Goal: Find specific page/section: Find specific page/section

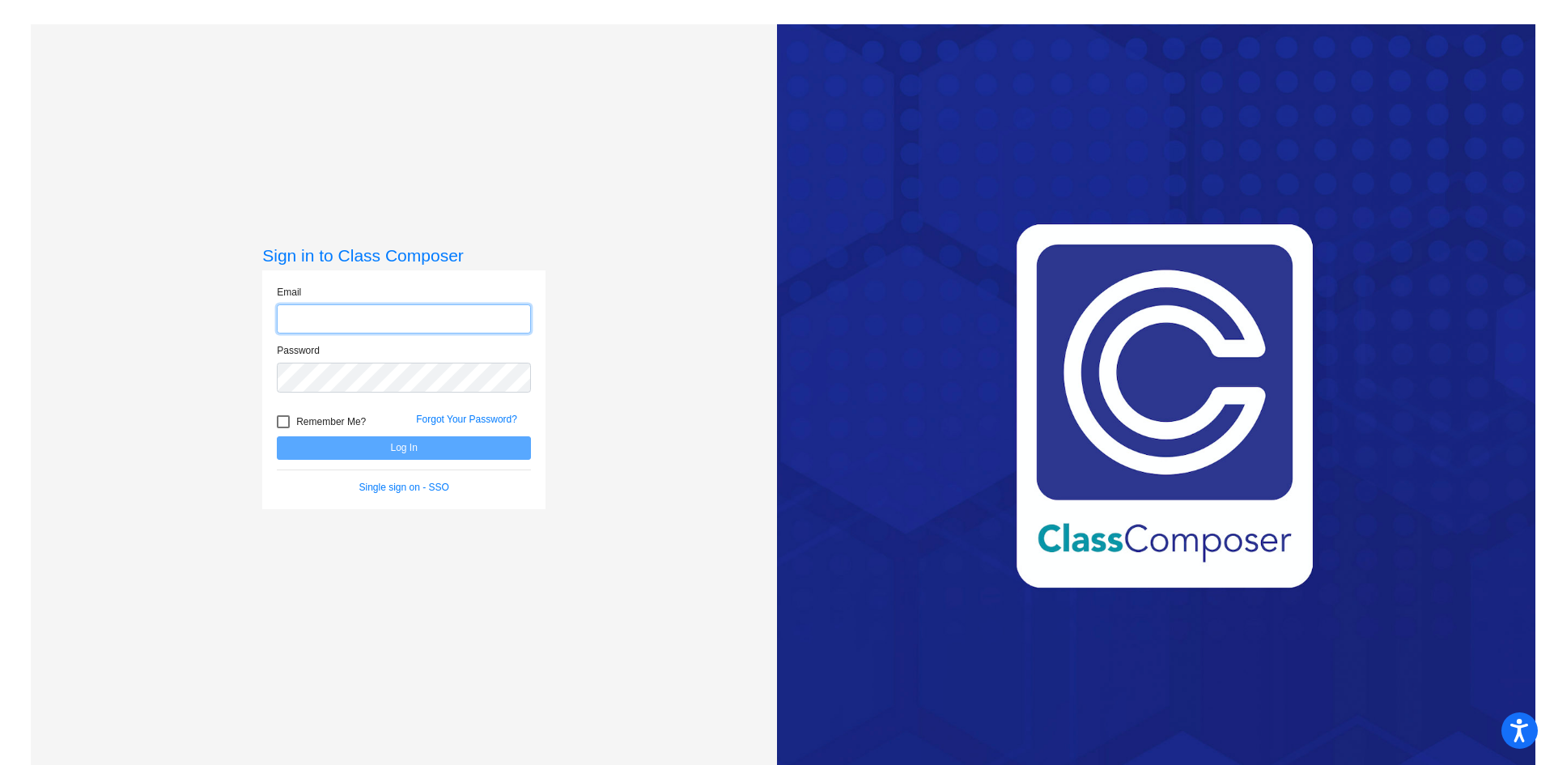
type input "[EMAIL_ADDRESS][PERSON_NAME][DOMAIN_NAME]"
click at [286, 421] on div at bounding box center [283, 421] width 13 height 13
click at [283, 428] on input "Remember Me?" at bounding box center [282, 428] width 1 height 1
checkbox input "true"
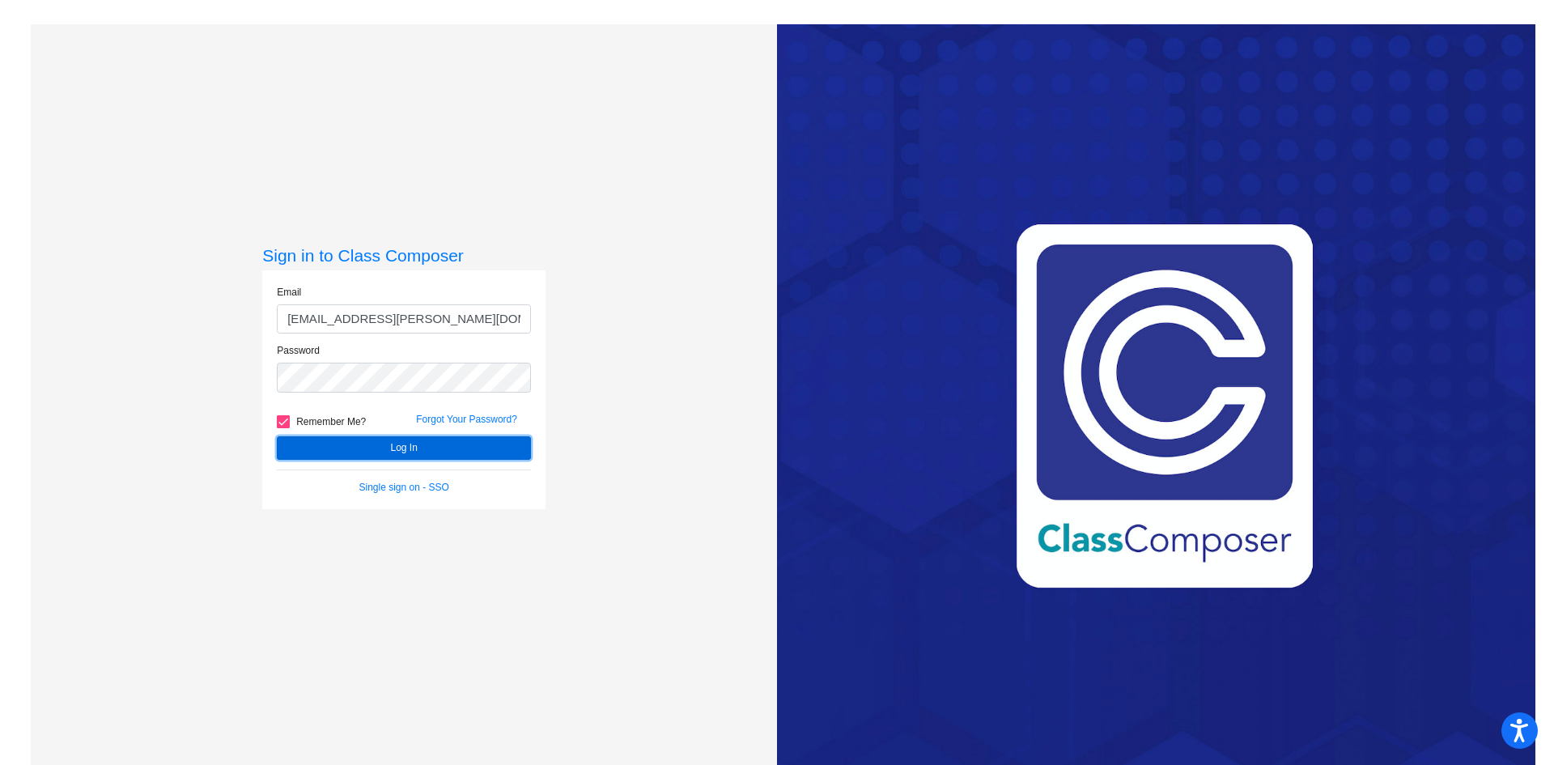
click at [297, 452] on button "Log In" at bounding box center [404, 447] width 254 height 23
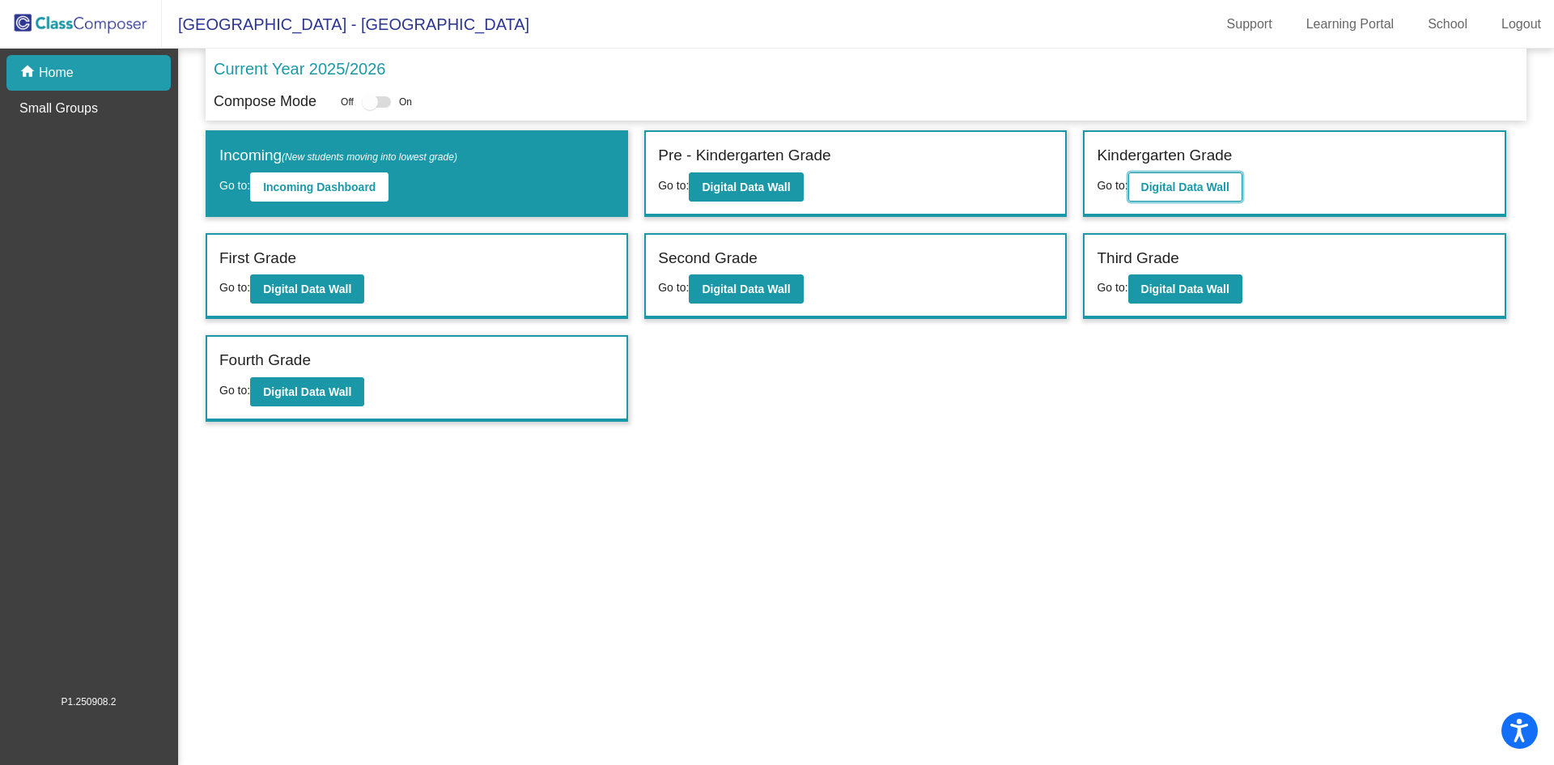
click at [1220, 193] on b "Digital Data Wall" at bounding box center [1185, 186] width 88 height 13
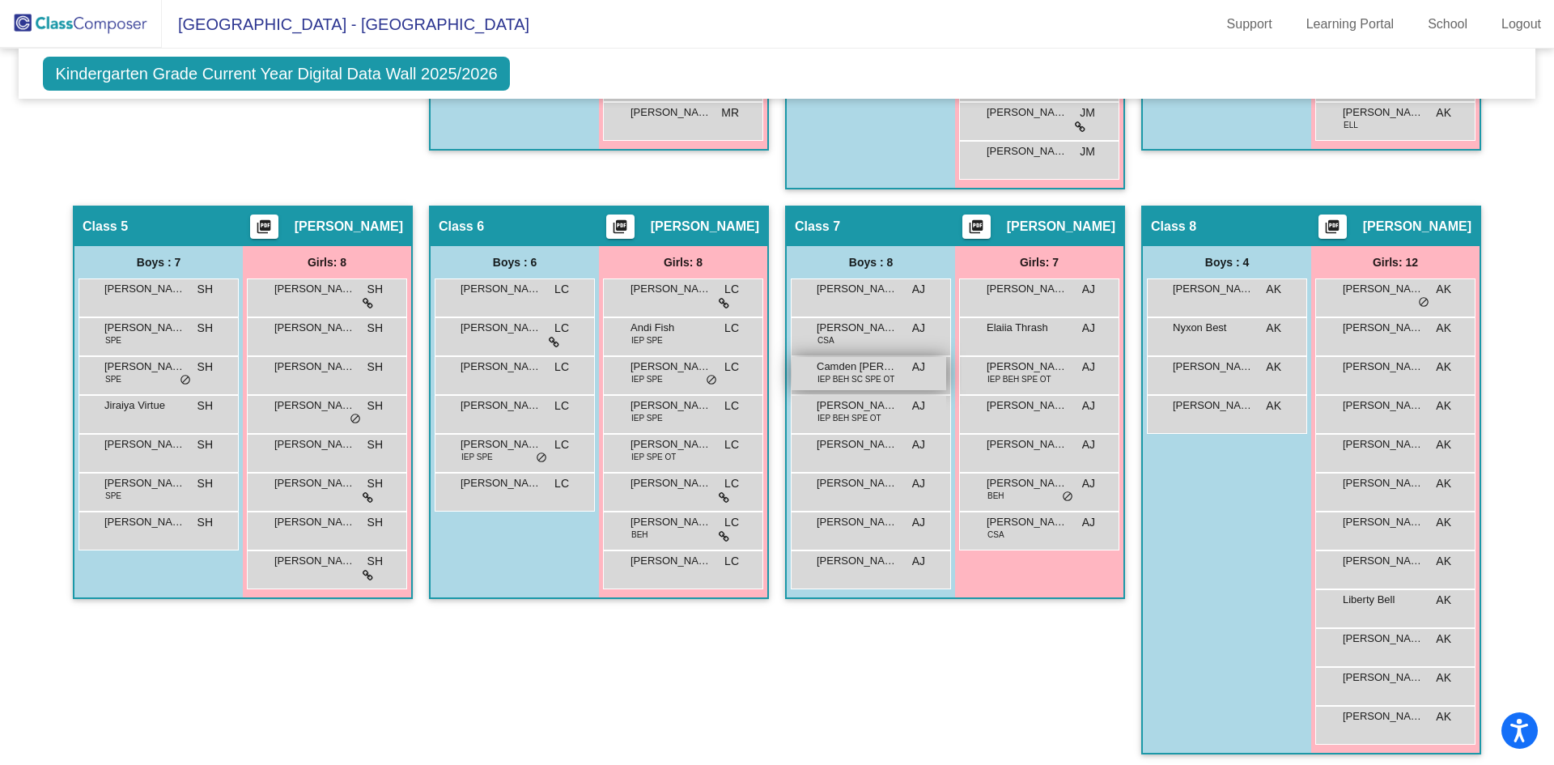
scroll to position [877, 0]
